Goal: Information Seeking & Learning: Understand process/instructions

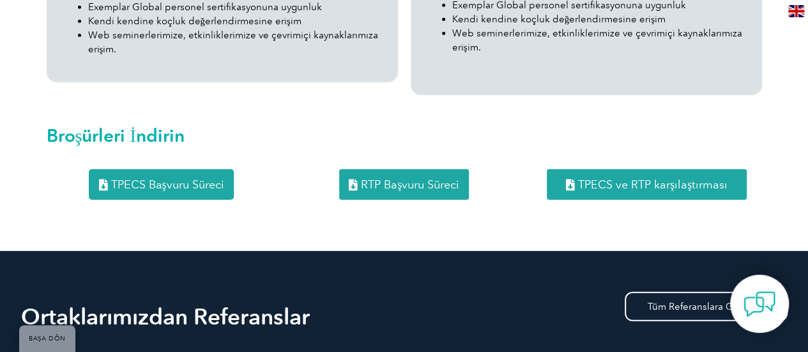
scroll to position [1759, 0]
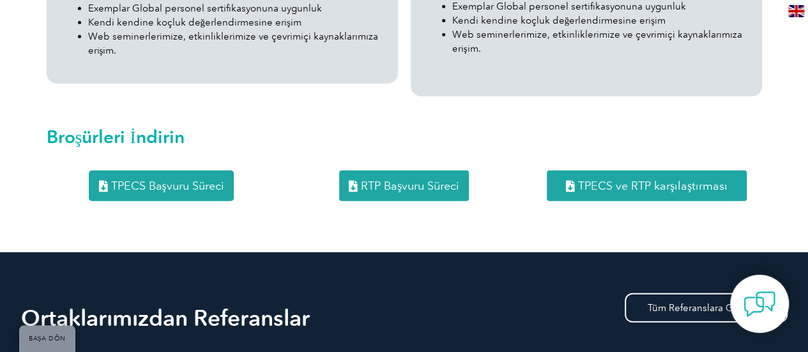
click at [304, 171] on div "RTP Başvuru Süreci" at bounding box center [404, 186] width 230 height 31
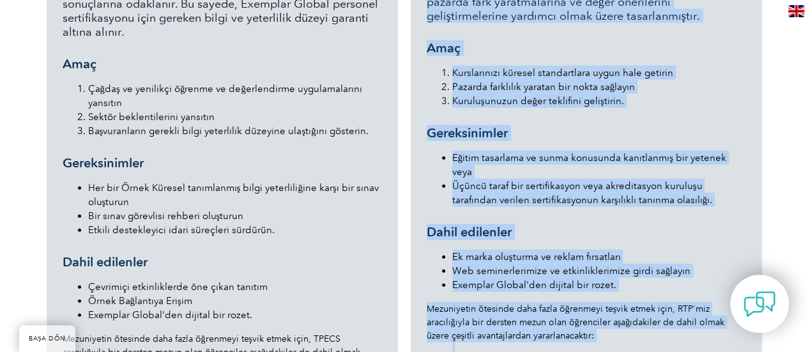
scroll to position [1224, 0]
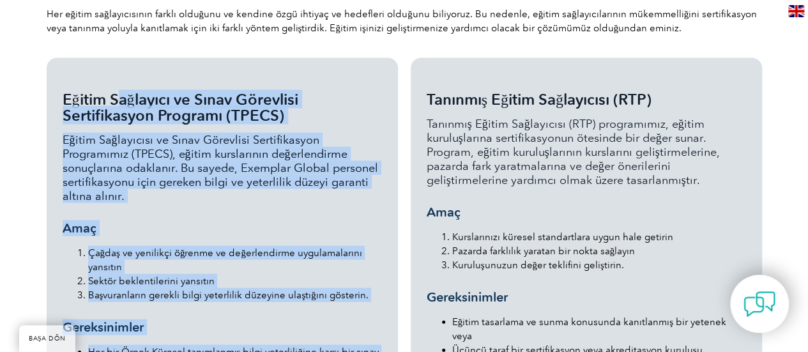
drag, startPoint x: 115, startPoint y: 228, endPoint x: 51, endPoint y: 81, distance: 160.3
click at [51, 81] on div "Eğitim Sağlayıcı ve Sınav Görevlisi Sertifikasyon Programı (TPECS) Eğitim Sağla…" at bounding box center [222, 338] width 351 height 561
copy div "Loremi Dolorsita co Adipi Elitseddo Eiusmodtempor Incididu (UTLAB) Etdolo Magna…"
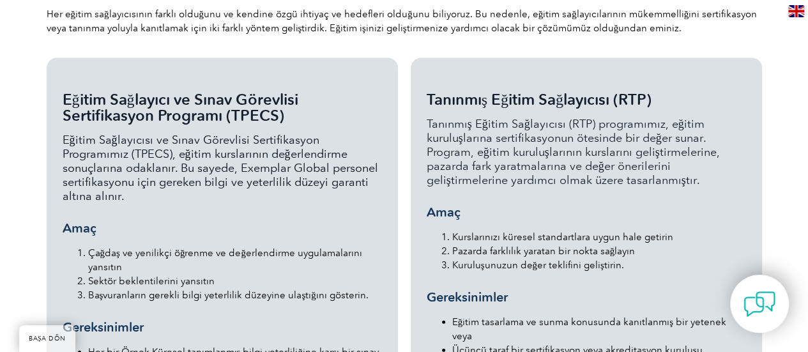
click at [452, 258] on li "Kuruluşunuzun değer teklifini geliştirin." at bounding box center [599, 265] width 294 height 14
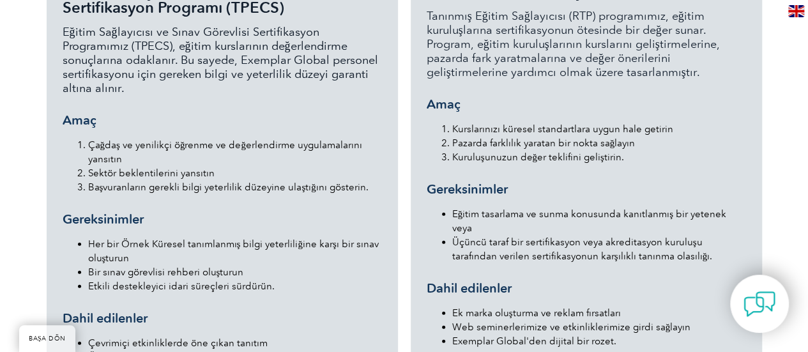
scroll to position [1127, 0]
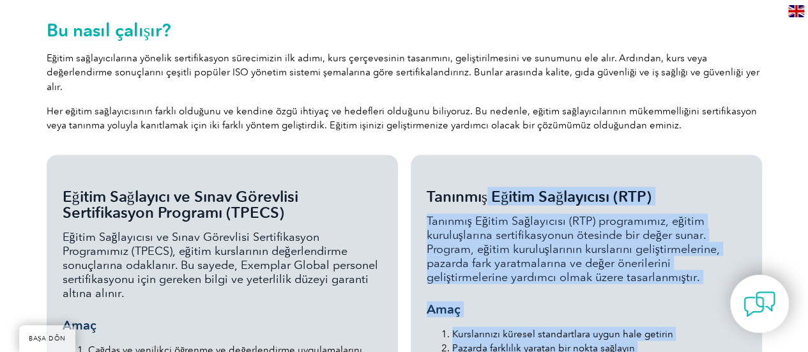
drag, startPoint x: 487, startPoint y: 227, endPoint x: 426, endPoint y: 176, distance: 79.4
copy div "Loremips Dolors Ametconsect (ADI) Elitsedd Eiusmo Temporincid (UTL) etdoloremag…"
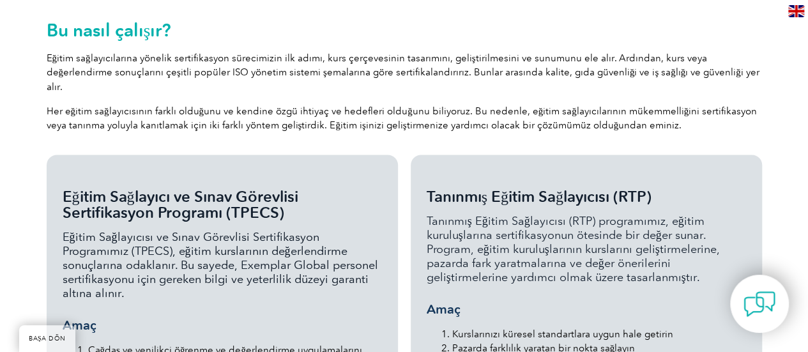
click at [245, 240] on font "Eğitim Sağlayıcısı ve Sınav Görevlisi Sertifikasyon Programımız (TPECS), eğitim…" at bounding box center [221, 264] width 316 height 70
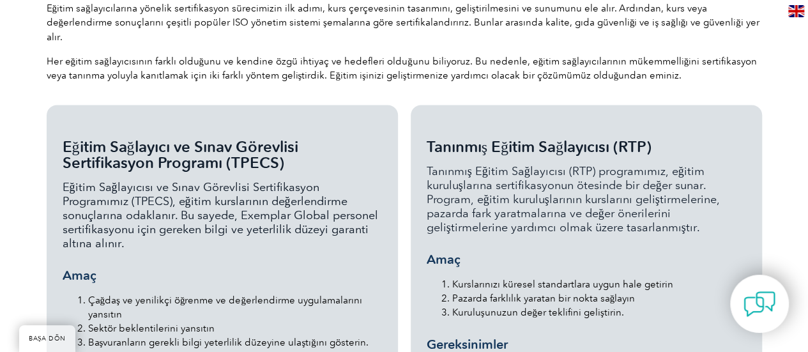
scroll to position [1060, 0]
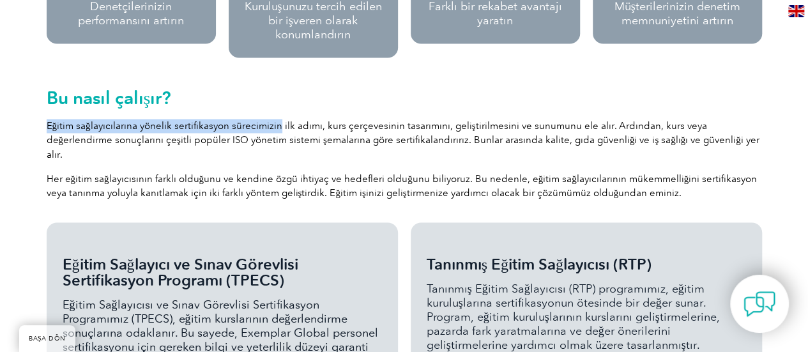
drag, startPoint x: 276, startPoint y: 126, endPoint x: 42, endPoint y: 125, distance: 233.9
click at [42, 125] on div "Bu nasıl çalışır? Eğitim sağlayıcılarına yönelik sertifikasyon sürecimizin ilk …" at bounding box center [404, 140] width 728 height 152
copy font "Eğitim sağlayıcılarına yönelik sertifikasyon sürecimizin"
click at [373, 192] on div "Bu nasıl çalışır? Eğitim sağlayıcılarına yönelik sertifikasyon sürecimizin ilk …" at bounding box center [405, 139] width 716 height 139
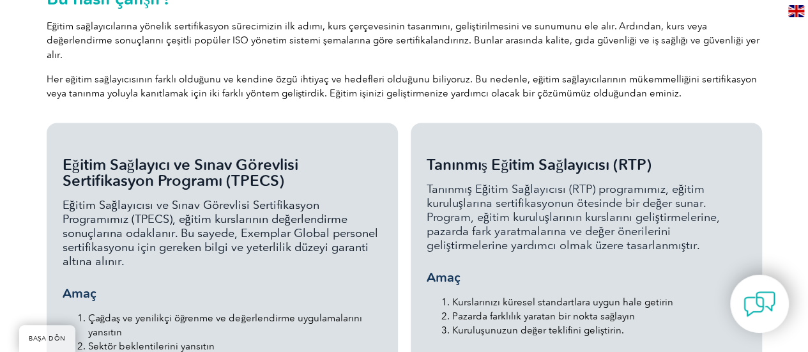
scroll to position [1159, 0]
click at [142, 33] on p "Eğitim sağlayıcılarına yönelik sertifikasyon sürecimizin ilk adımı, kurs çerçev…" at bounding box center [405, 40] width 716 height 42
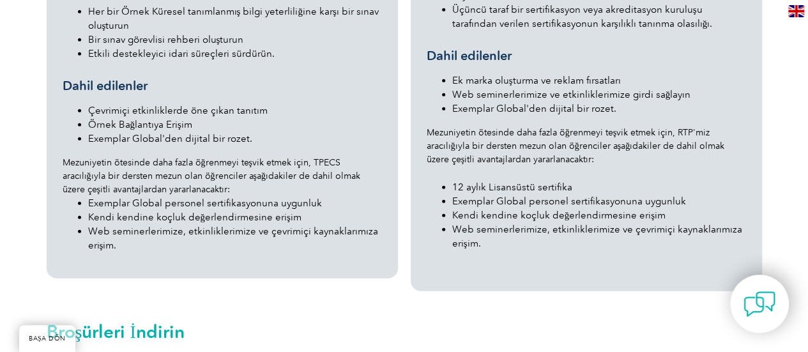
scroll to position [1566, 0]
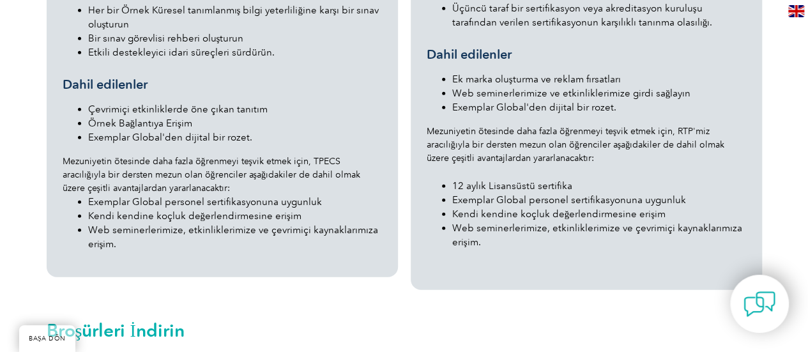
drag, startPoint x: 573, startPoint y: 130, endPoint x: 422, endPoint y: 102, distance: 153.4
click at [422, 102] on div "Tanınmış Eğitim Sağlayıcısı (RTP) Tanınmış Eğitim Sağlayıcısı (RTP) programımız…" at bounding box center [586, 3] width 351 height 574
copy font "Mezuniyetin ötesinde daha fazla öğrenmeyi teşvik etmek için, RTP'miz aracılığıy…"
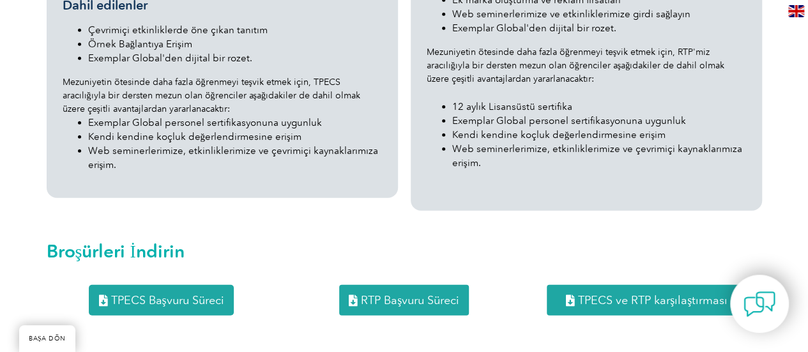
click at [434, 109] on ul "12 aylık Lisansüstü sertifika Exemplar Global personel sertifikasyonuna uygunlu…" at bounding box center [587, 128] width 320 height 84
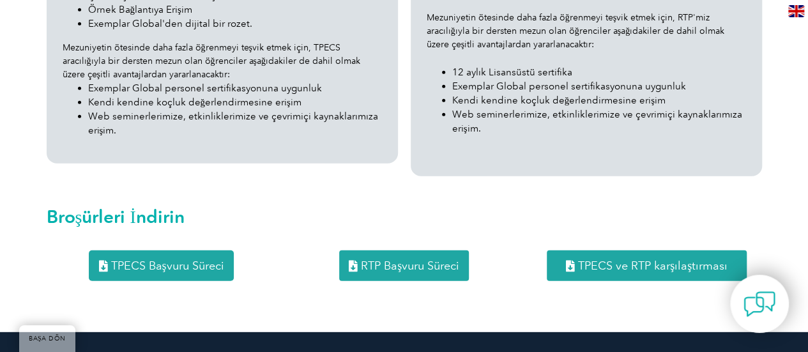
scroll to position [1681, 0]
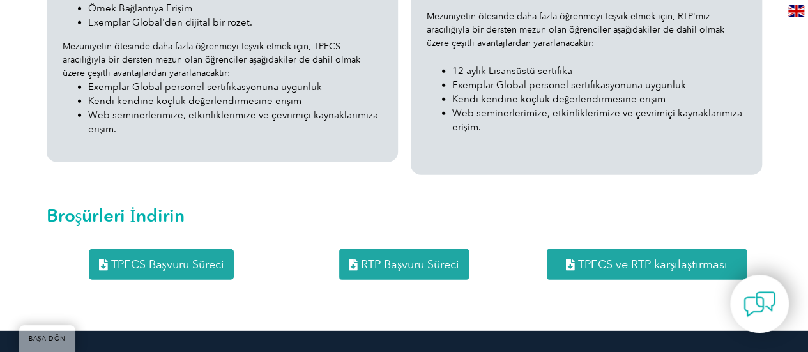
click at [150, 249] on link "TPECS Başvuru Süreci" at bounding box center [161, 264] width 144 height 31
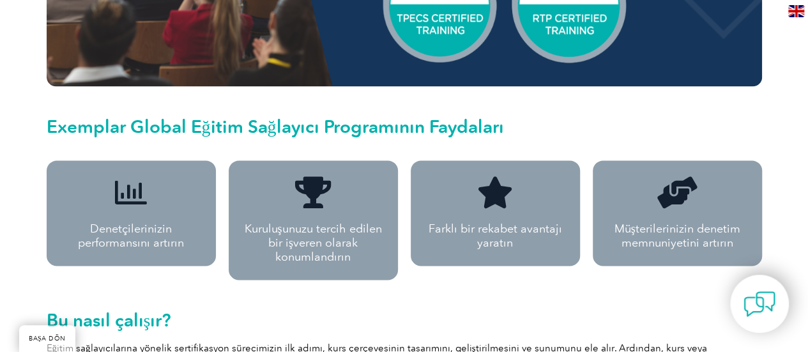
scroll to position [823, 0]
